Goal: Register for event/course

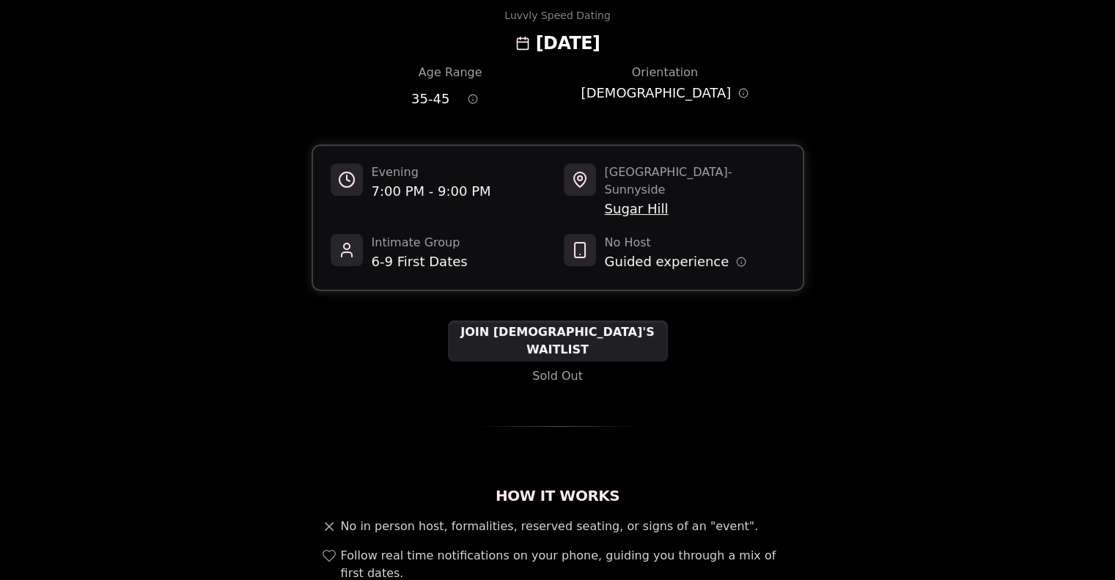
scroll to position [220, 0]
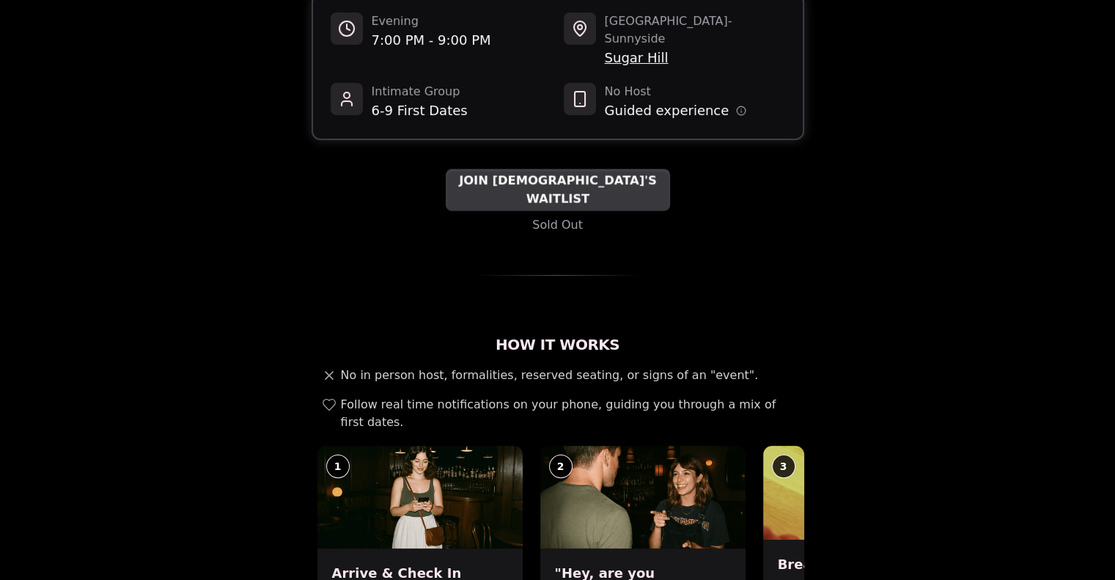
click at [506, 178] on span "JOIN [DEMOGRAPHIC_DATA]'S WAITLIST" at bounding box center [558, 190] width 224 height 36
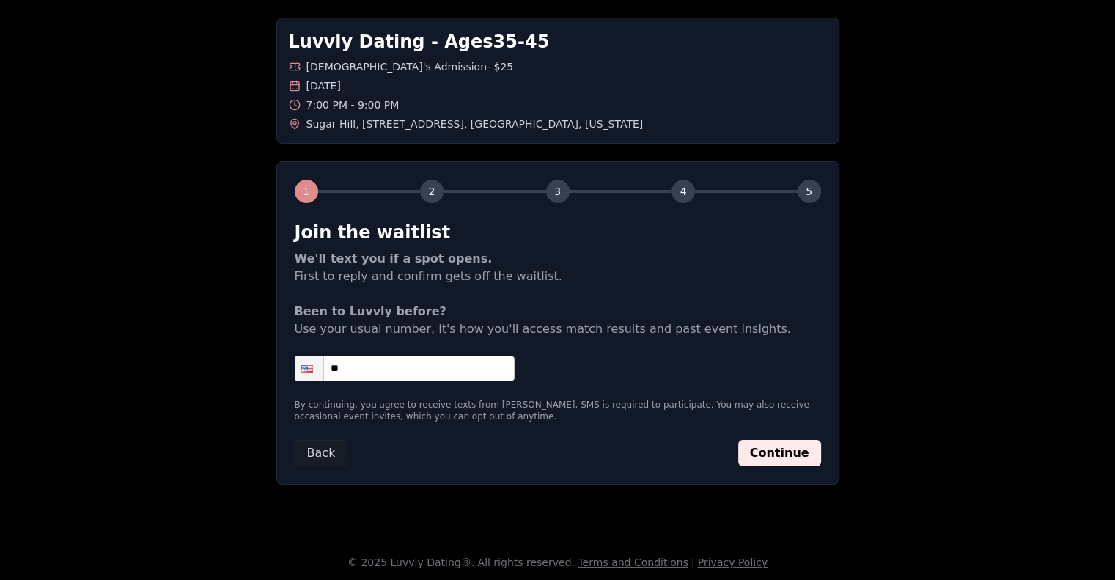
click at [383, 374] on input "**" at bounding box center [405, 369] width 220 height 26
type input "**********"
click at [778, 454] on button "Continue" at bounding box center [780, 453] width 83 height 26
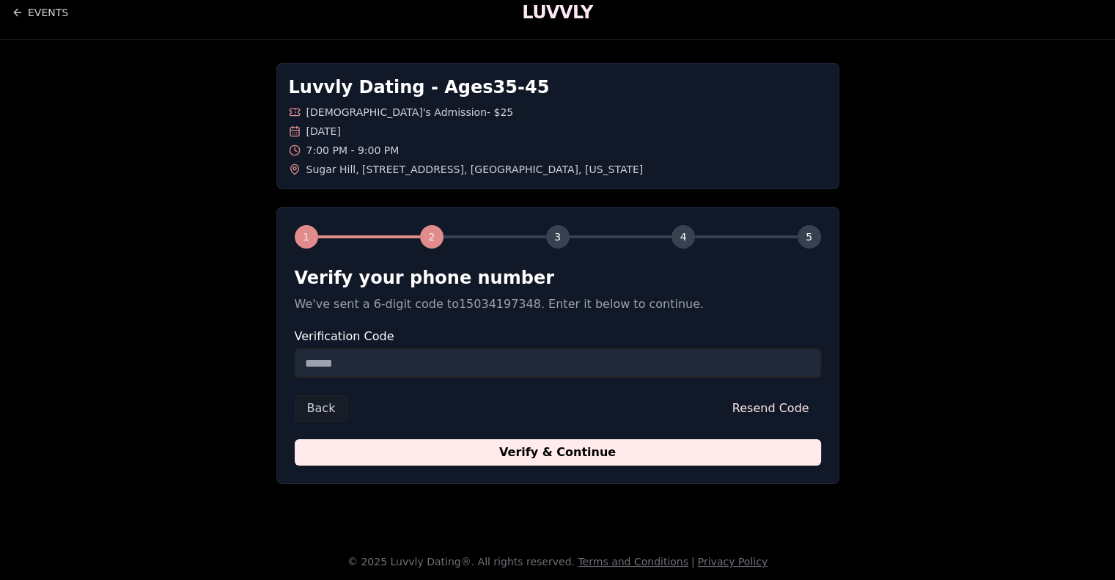
click at [519, 372] on input "Verification Code" at bounding box center [558, 362] width 527 height 29
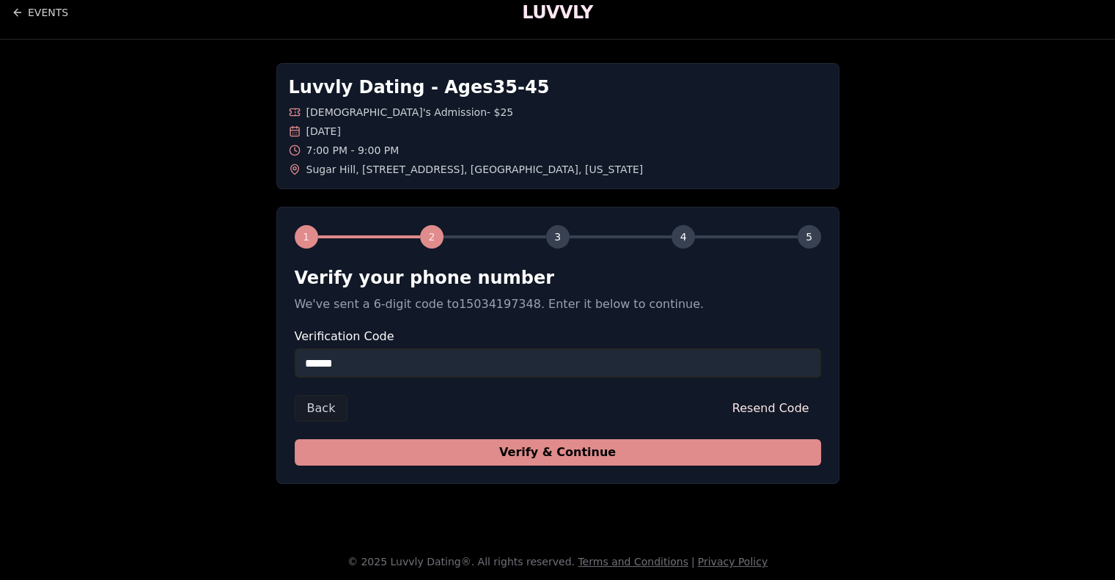
type input "******"
click at [623, 461] on button "Verify & Continue" at bounding box center [558, 452] width 527 height 26
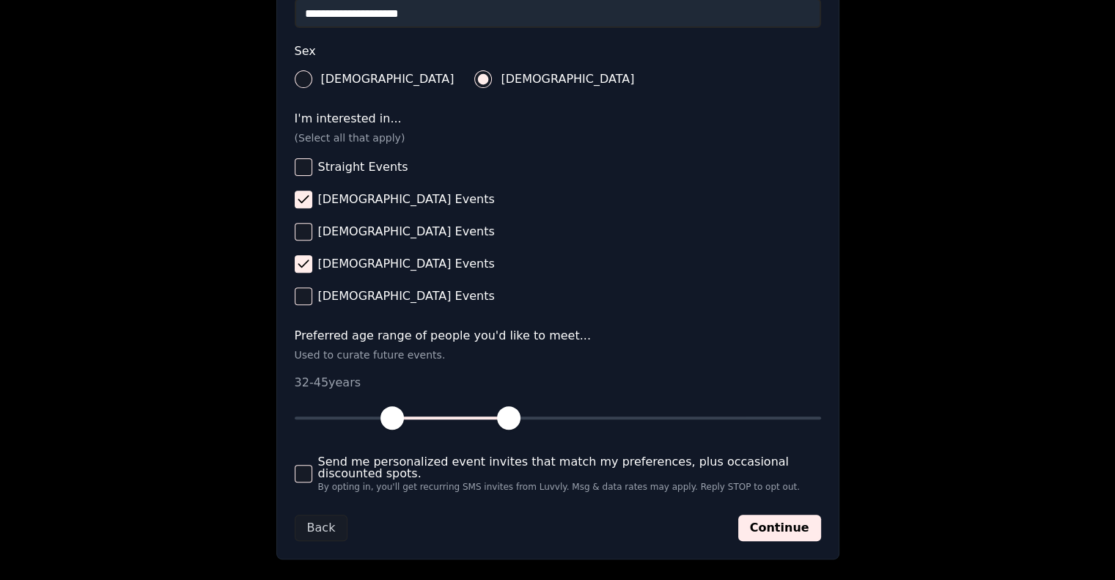
scroll to position [527, 0]
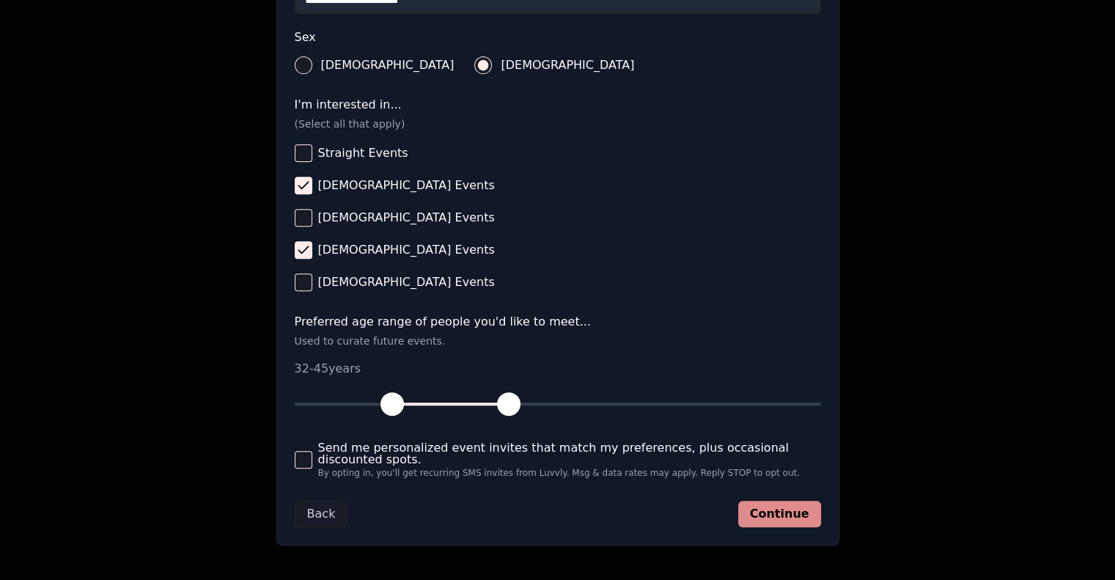
click at [786, 508] on button "Continue" at bounding box center [780, 514] width 83 height 26
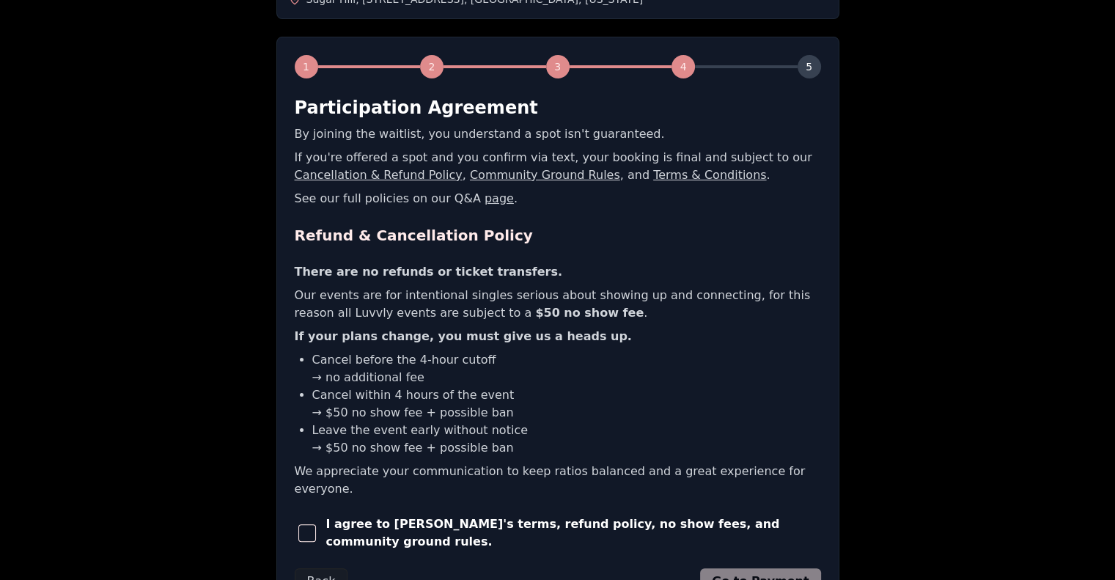
scroll to position [293, 0]
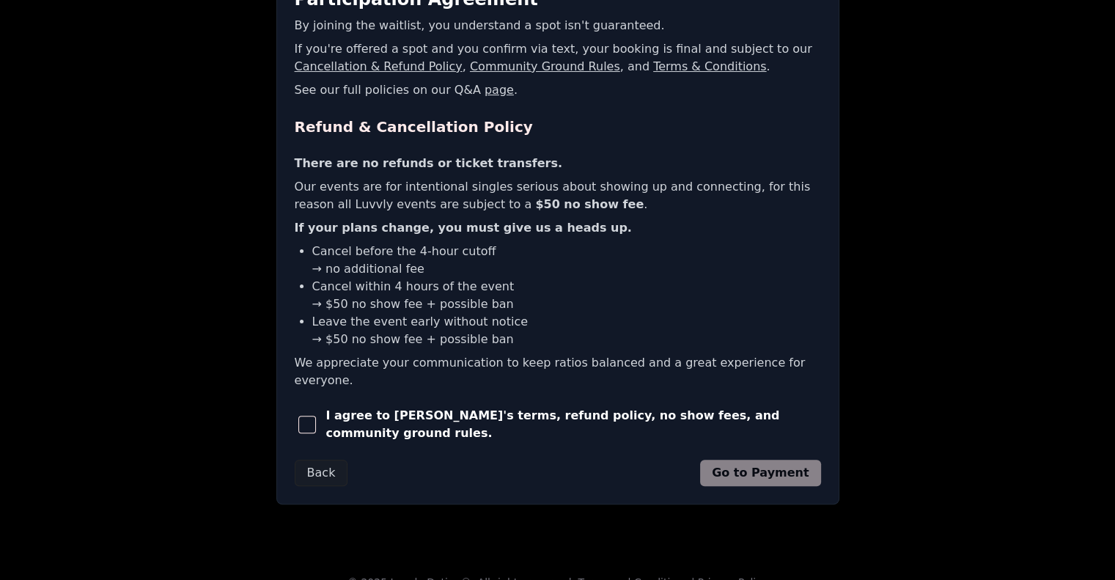
click at [311, 416] on span "button" at bounding box center [307, 425] width 18 height 18
click at [772, 460] on button "Go to Payment" at bounding box center [760, 473] width 121 height 26
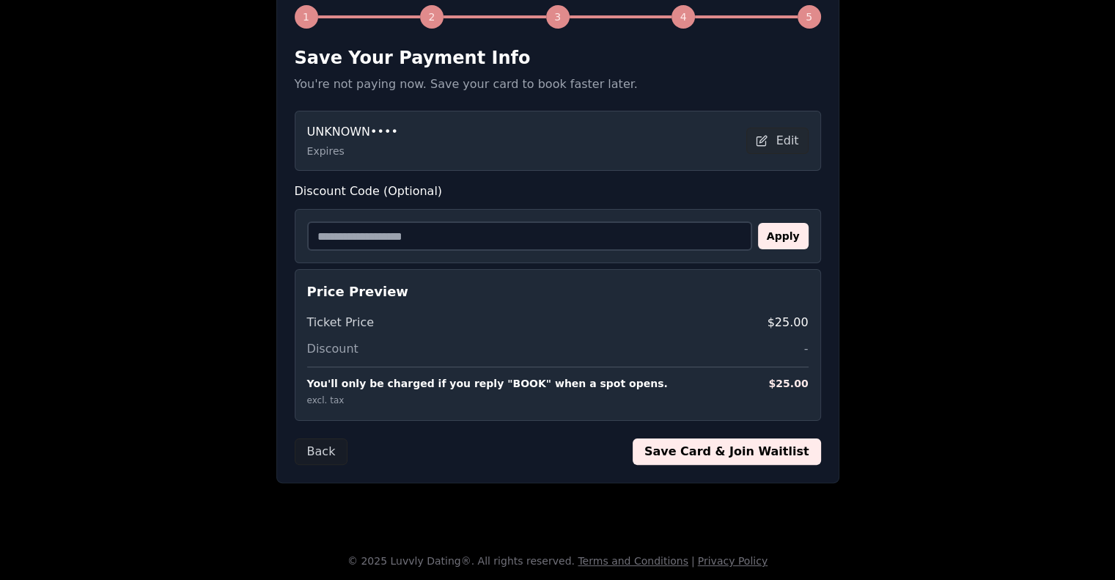
scroll to position [232, 0]
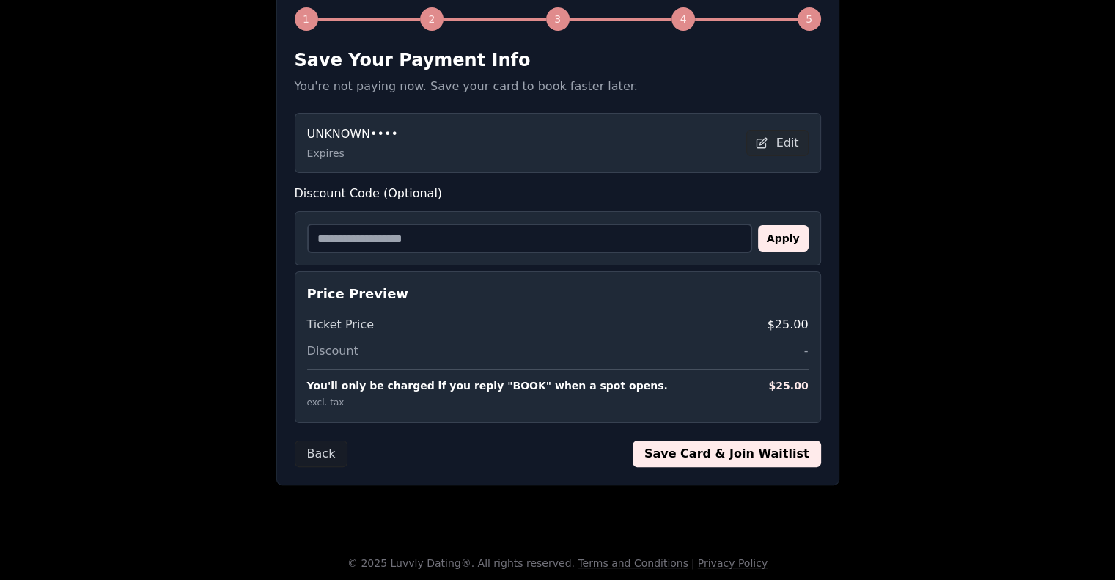
click at [730, 458] on button "Save Card & Join Waitlist" at bounding box center [727, 454] width 188 height 26
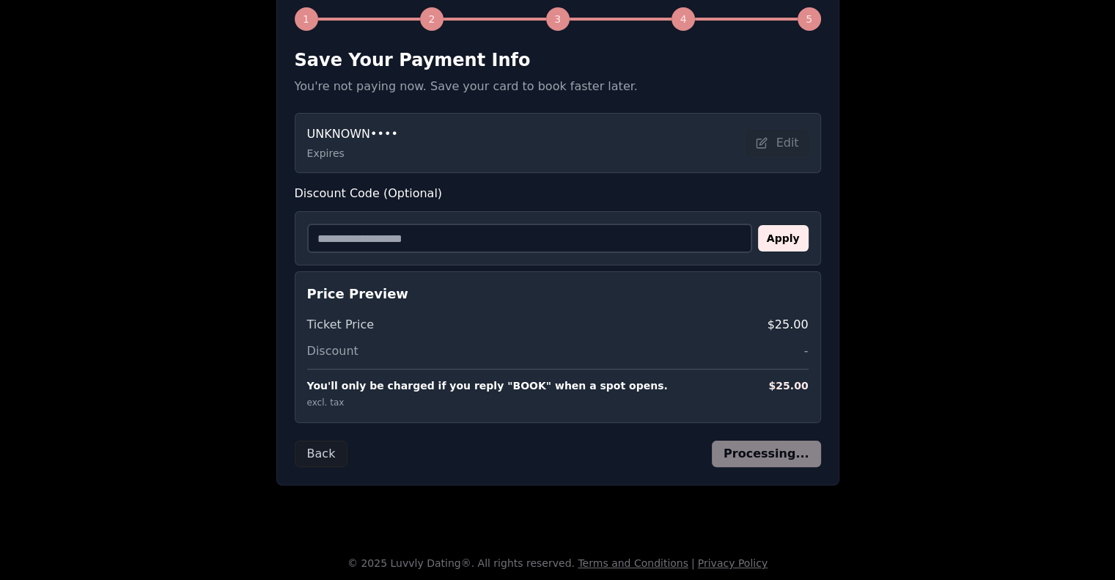
scroll to position [43, 0]
